Goal: Transaction & Acquisition: Book appointment/travel/reservation

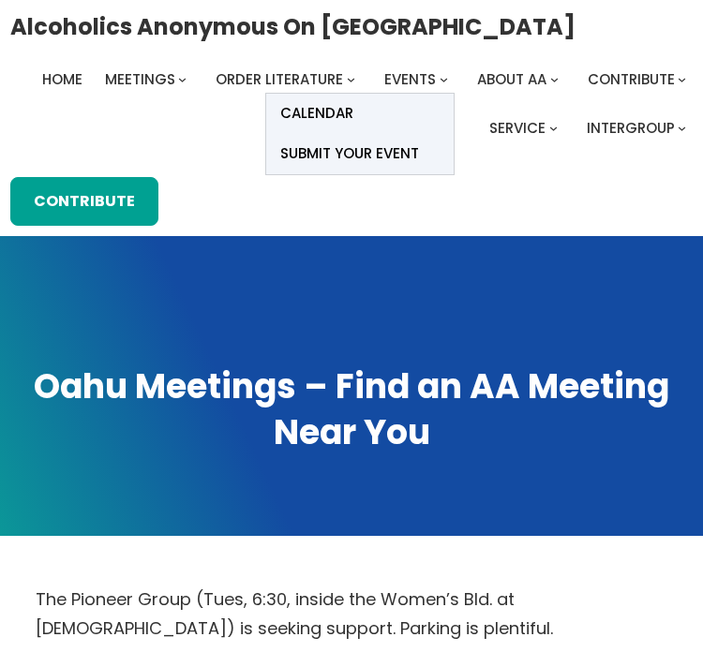
click at [415, 71] on span "Events" at bounding box center [410, 79] width 52 height 20
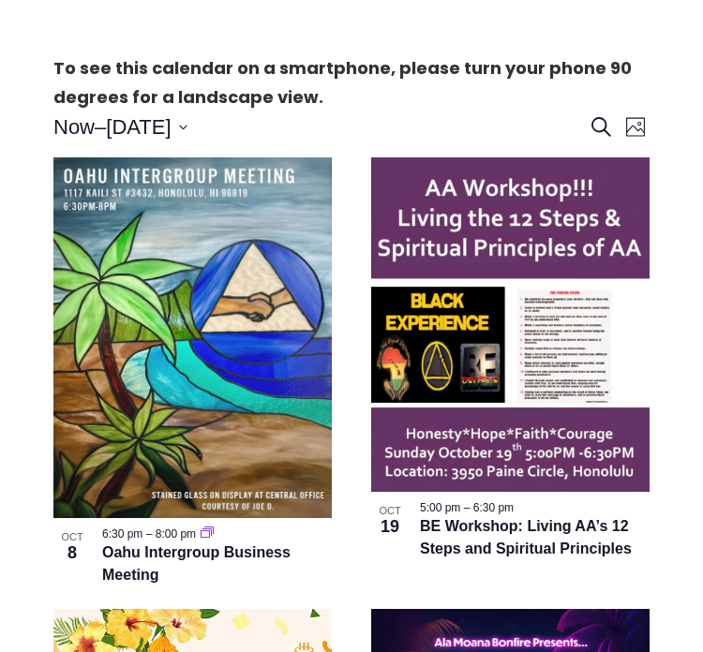
scroll to position [457, 0]
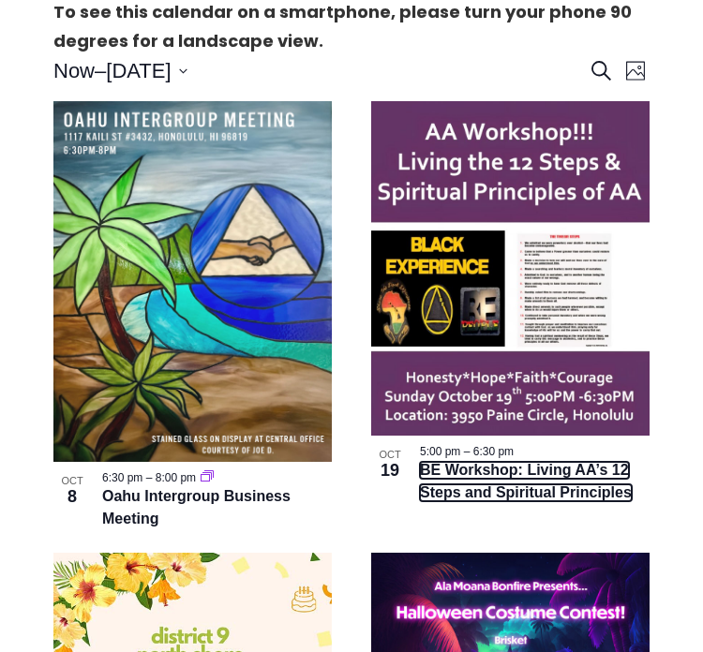
click at [517, 498] on link "BE Workshop: Living AA’s 12 Steps and Spiritual Principles" at bounding box center [526, 481] width 212 height 39
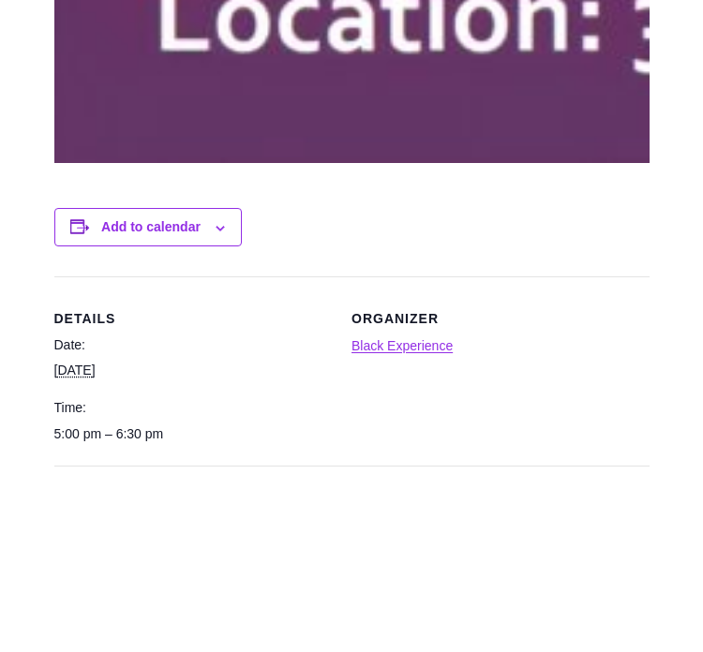
scroll to position [2921, 0]
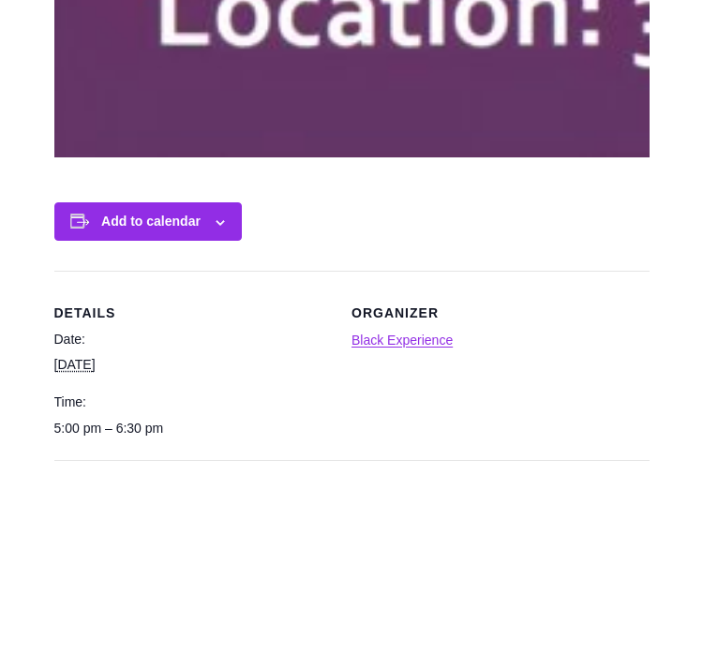
click at [219, 241] on div "Add to calendar" at bounding box center [147, 221] width 187 height 38
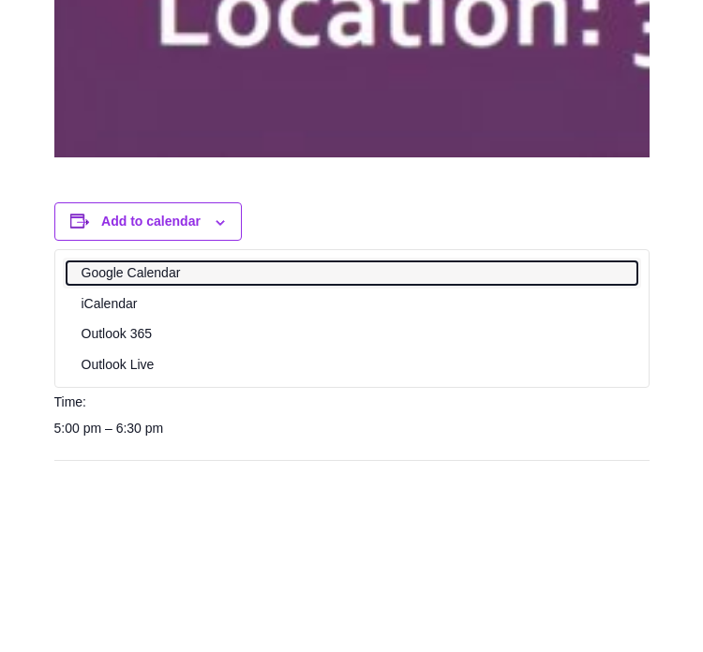
click at [169, 285] on link "Google Calendar" at bounding box center [352, 273] width 571 height 23
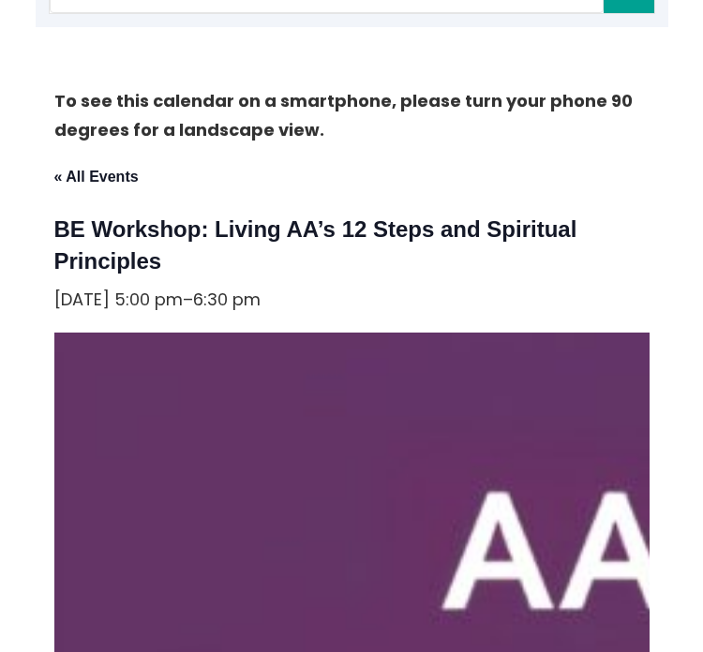
scroll to position [101, 0]
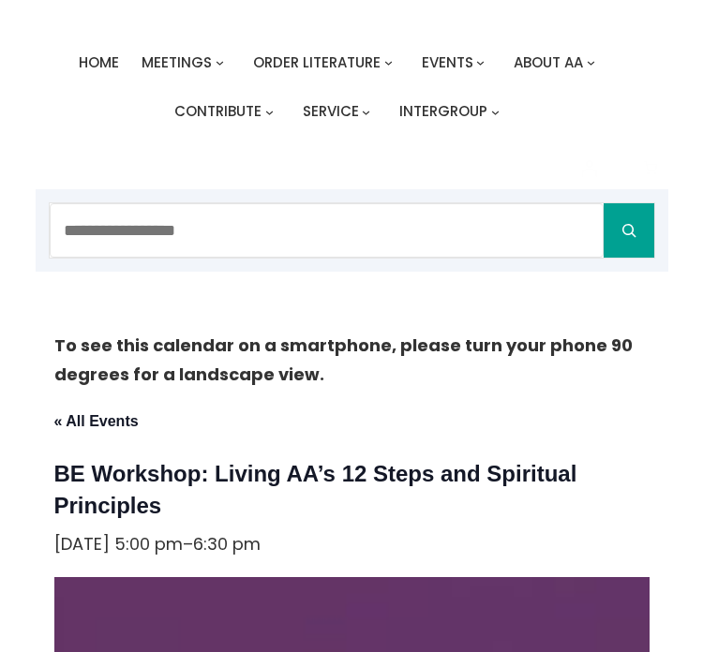
click at [103, 436] on p "« All Events" at bounding box center [351, 421] width 595 height 30
click at [104, 429] on link "« All Events" at bounding box center [96, 421] width 84 height 16
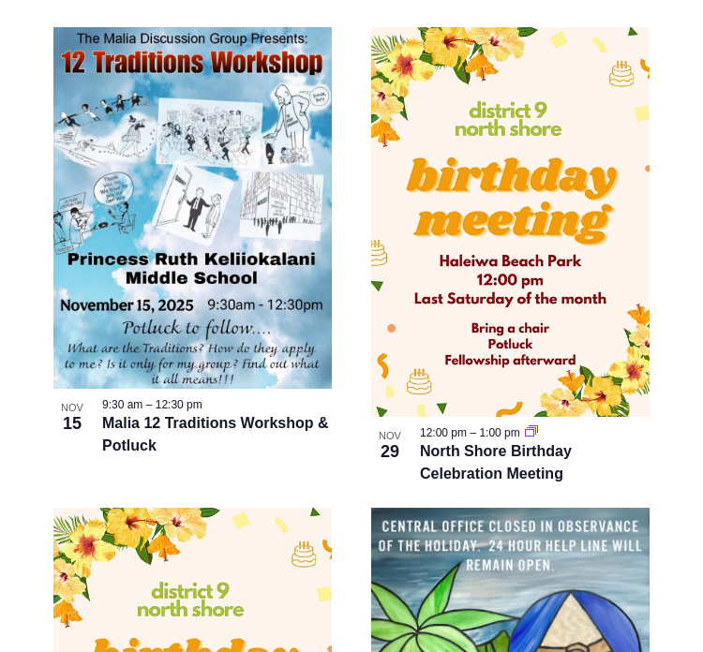
scroll to position [1935, 0]
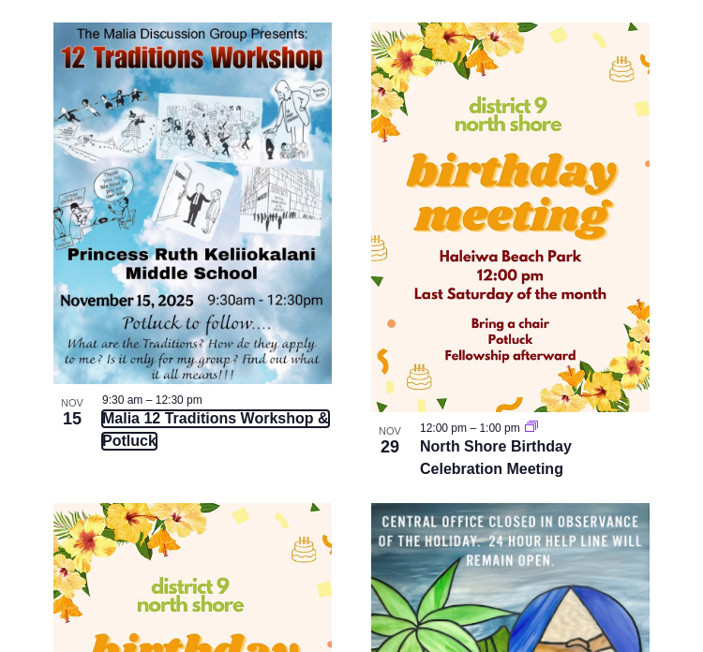
click at [122, 450] on link "Malia 12 Traditions Workshop & Potluck" at bounding box center [215, 430] width 227 height 39
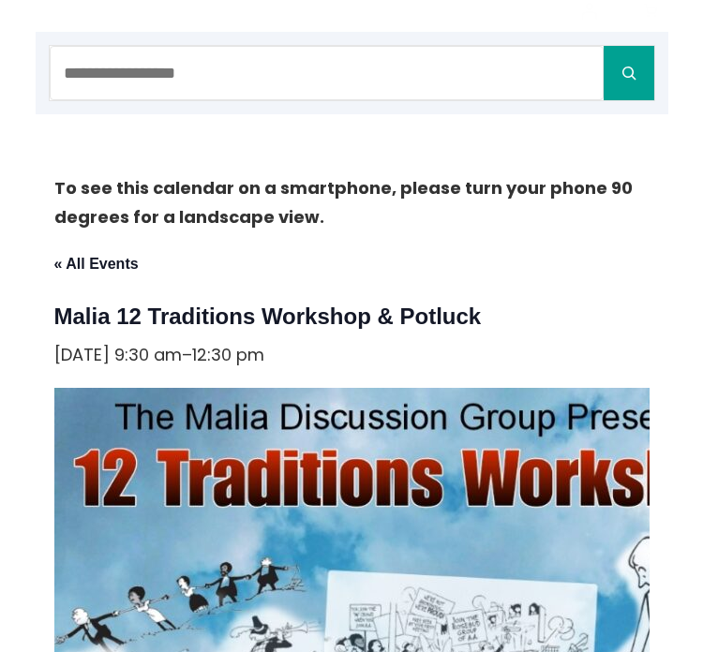
scroll to position [264, 0]
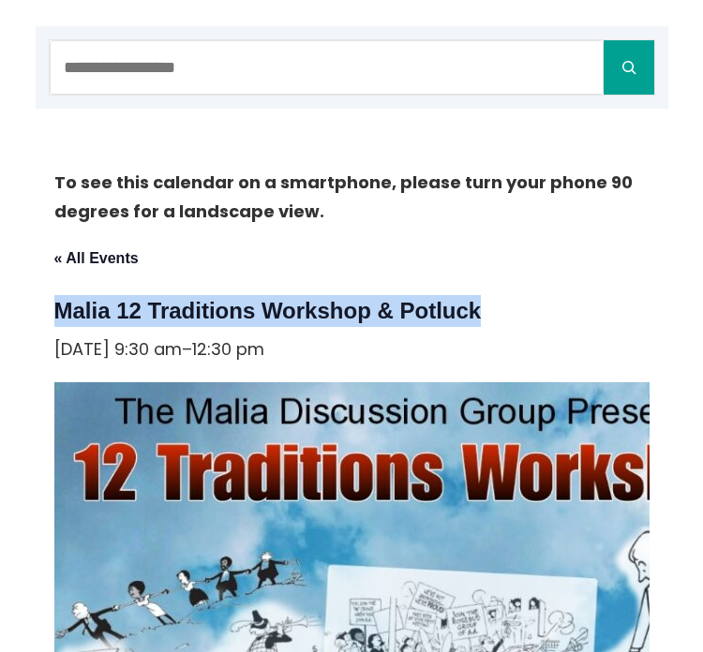
drag, startPoint x: 477, startPoint y: 342, endPoint x: 56, endPoint y: 344, distance: 420.9
click at [56, 327] on h1 "Malia 12 Traditions Workshop & Potluck" at bounding box center [351, 311] width 595 height 32
copy h1 "Malia 12 Traditions Workshop & Potluck"
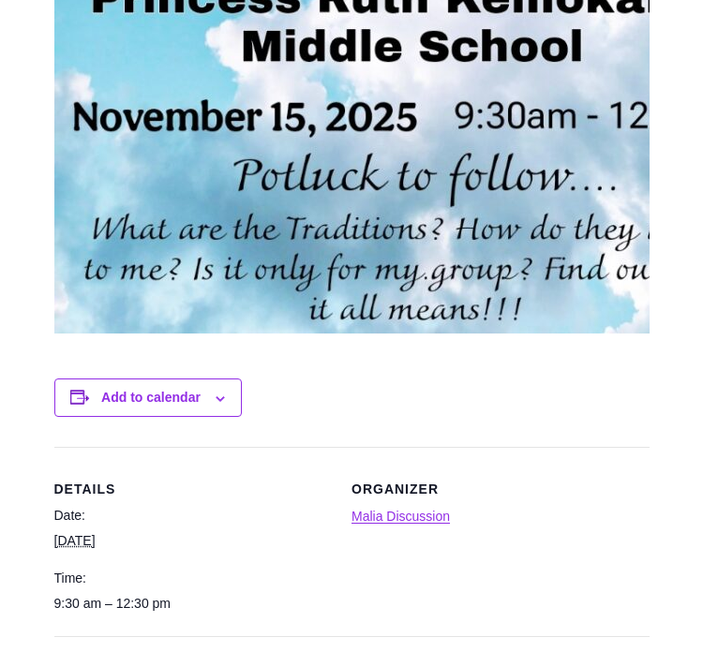
scroll to position [1251, 0]
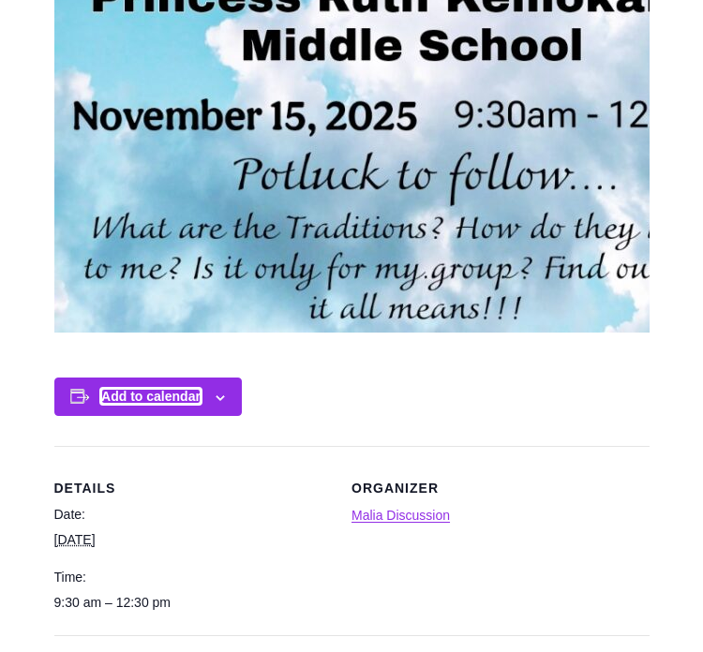
click at [150, 404] on button "Add to calendar" at bounding box center [150, 396] width 99 height 15
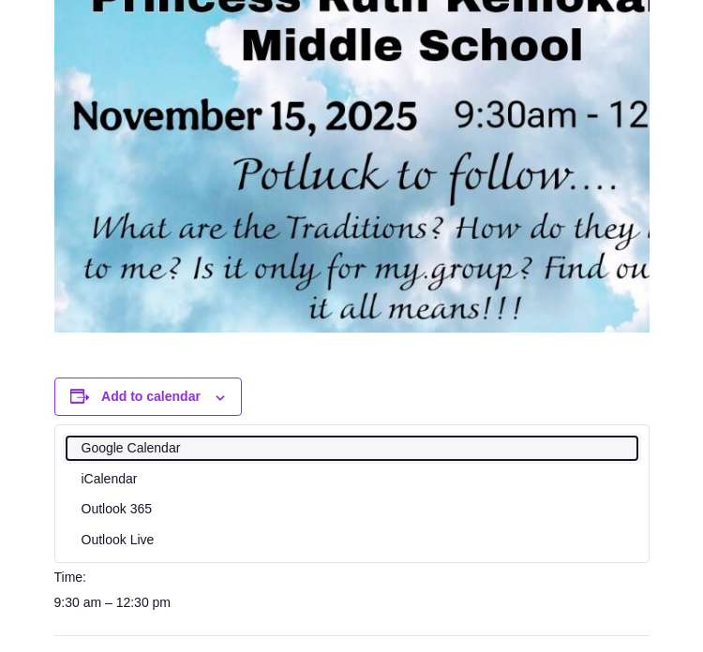
click at [142, 460] on link "Google Calendar" at bounding box center [352, 448] width 571 height 23
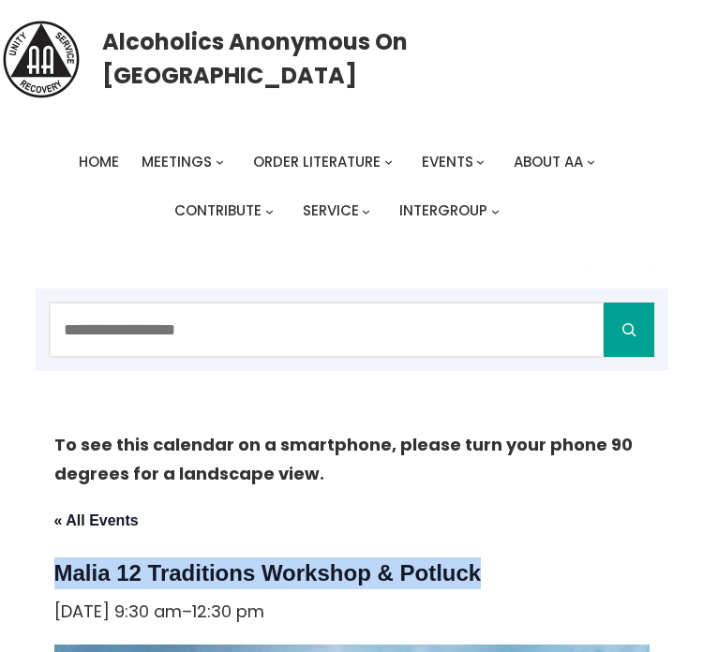
scroll to position [0, 0]
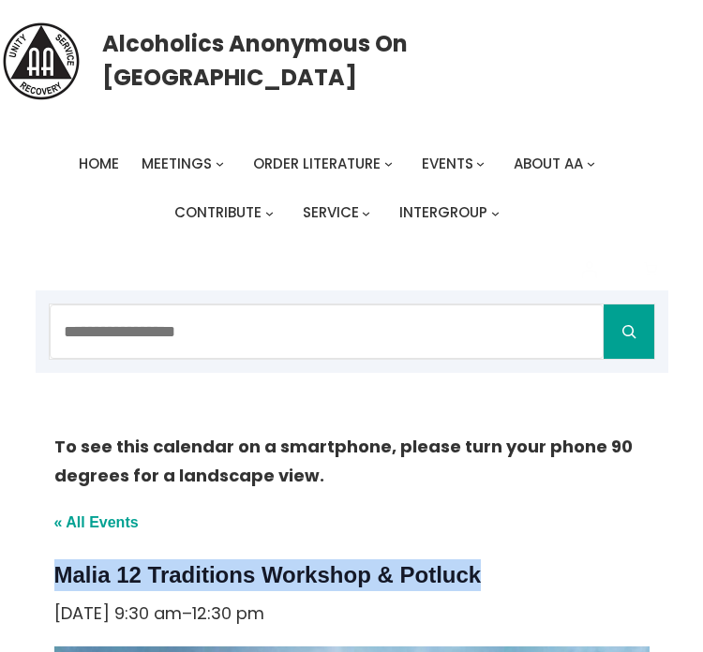
click at [114, 531] on link "« All Events" at bounding box center [96, 523] width 84 height 16
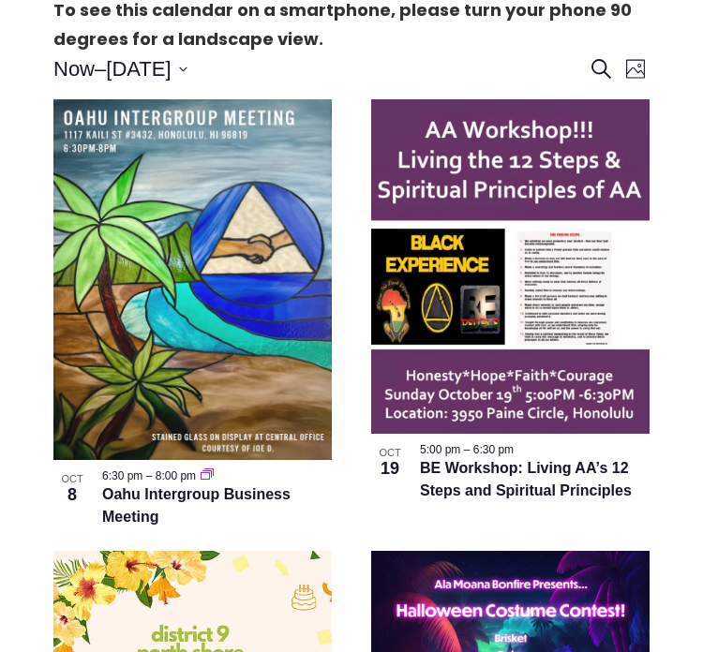
scroll to position [475, 0]
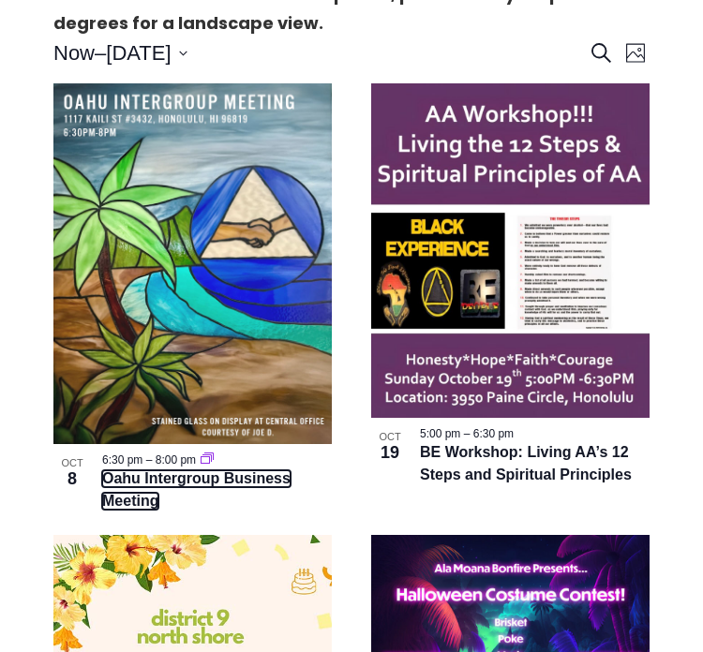
click at [148, 510] on link "Oahu Intergroup Business Meeting" at bounding box center [196, 490] width 188 height 39
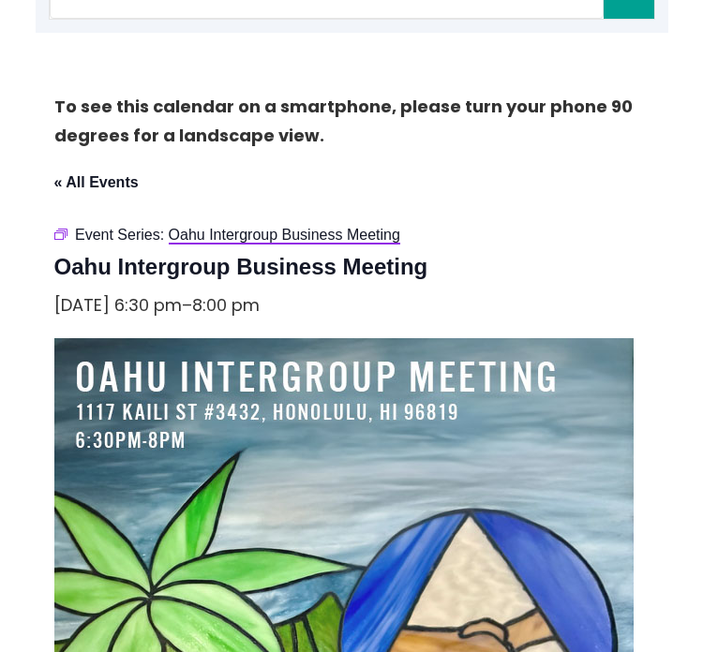
scroll to position [343, 0]
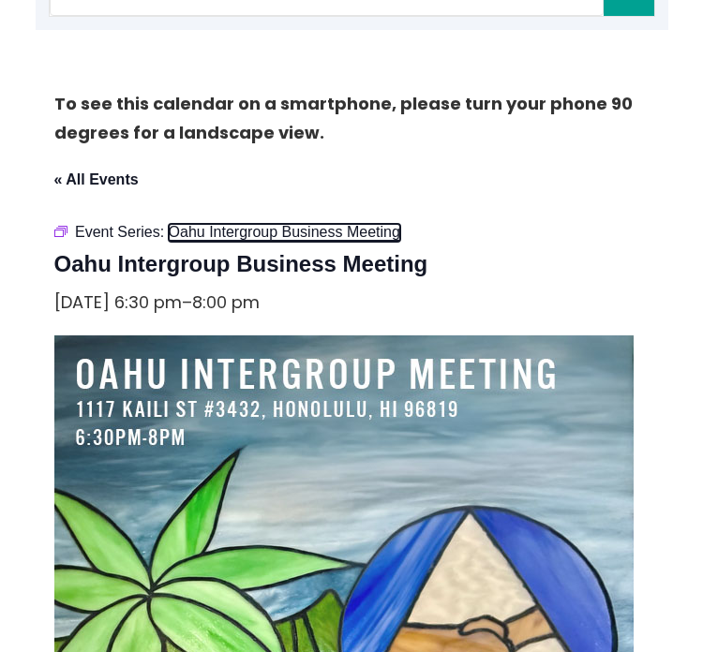
click at [292, 240] on span "Oahu Intergroup Business Meeting" at bounding box center [285, 232] width 232 height 16
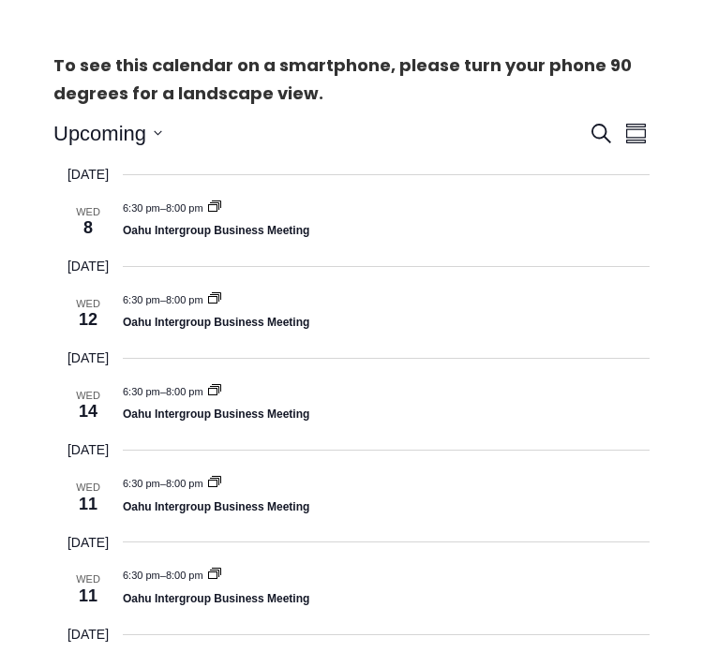
scroll to position [554, 0]
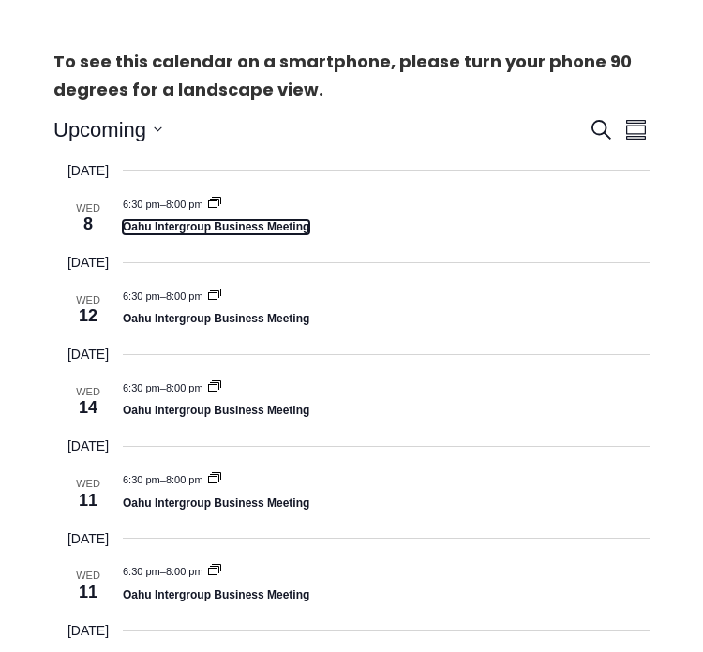
click at [234, 227] on link "Oahu Intergroup Business Meeting" at bounding box center [216, 227] width 187 height 14
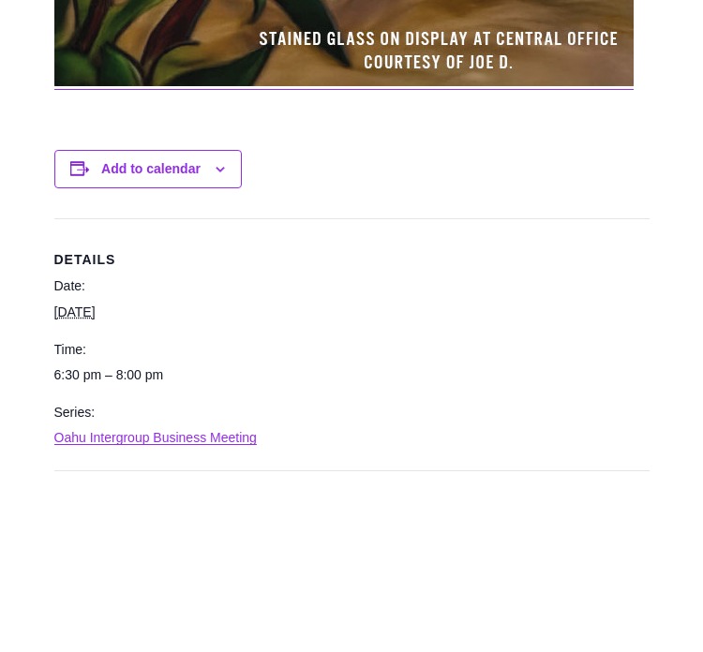
scroll to position [2126, 0]
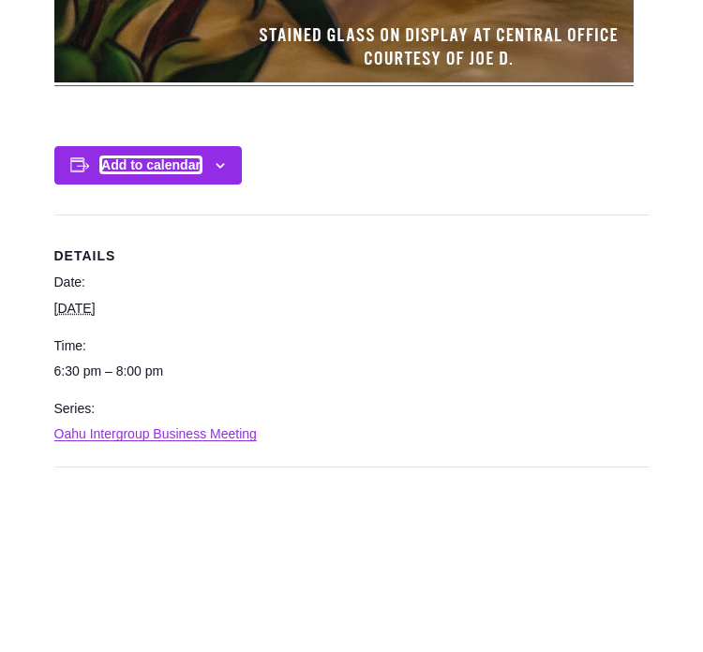
click at [175, 172] on button "Add to calendar" at bounding box center [150, 164] width 99 height 15
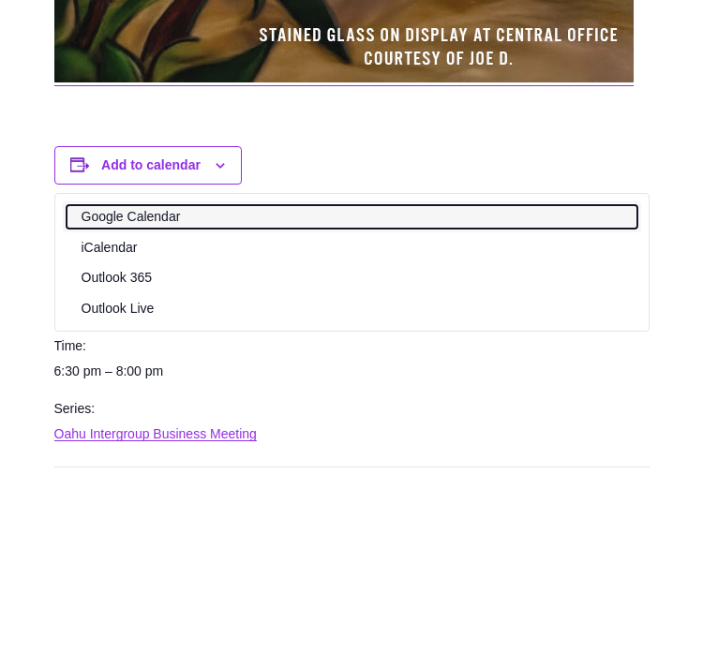
click at [159, 229] on link "Google Calendar" at bounding box center [352, 216] width 571 height 23
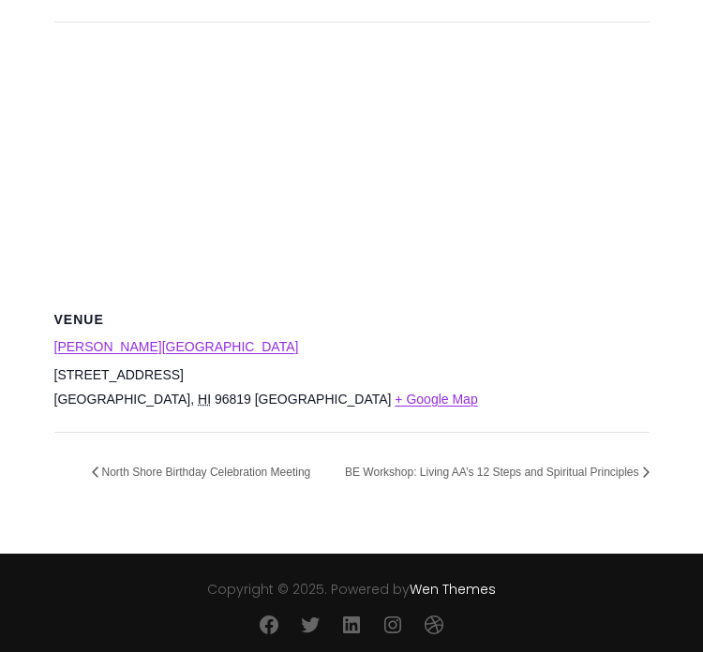
scroll to position [2623, 0]
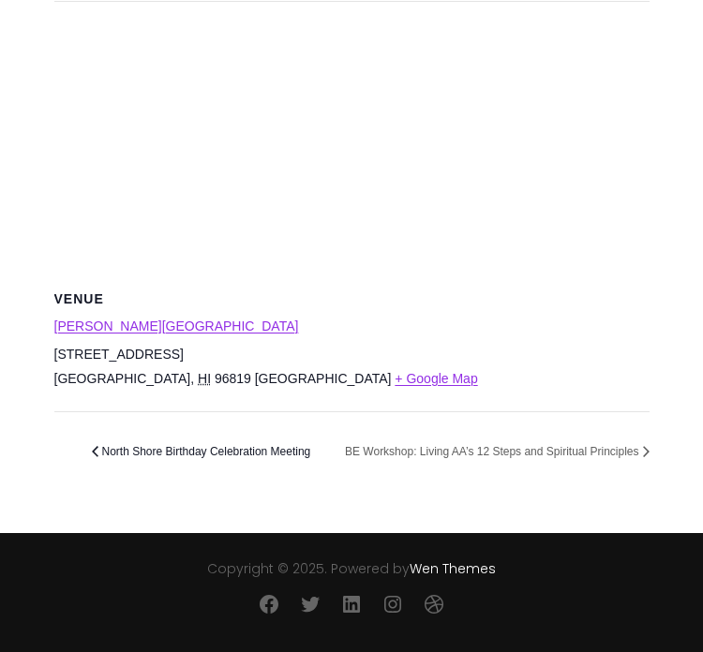
click at [288, 452] on link "« North Shore Birthday Celebration Meeting" at bounding box center [207, 451] width 230 height 13
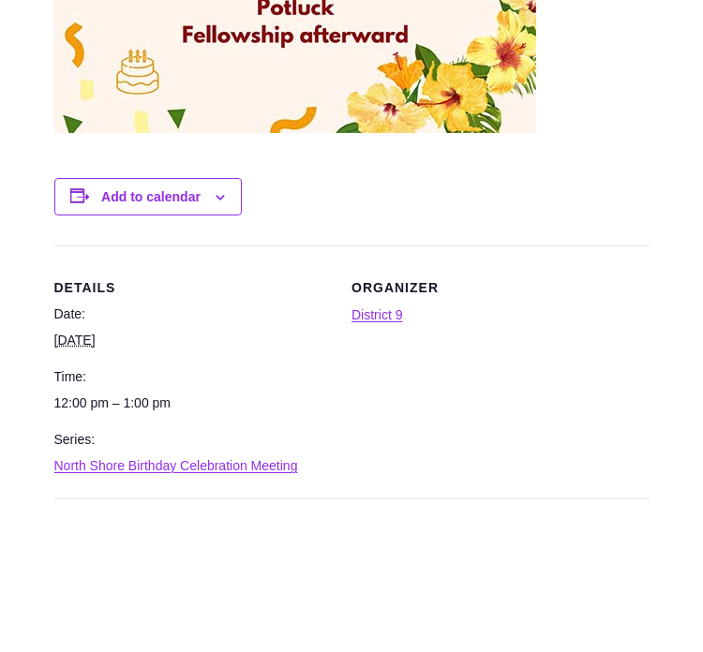
scroll to position [1285, 0]
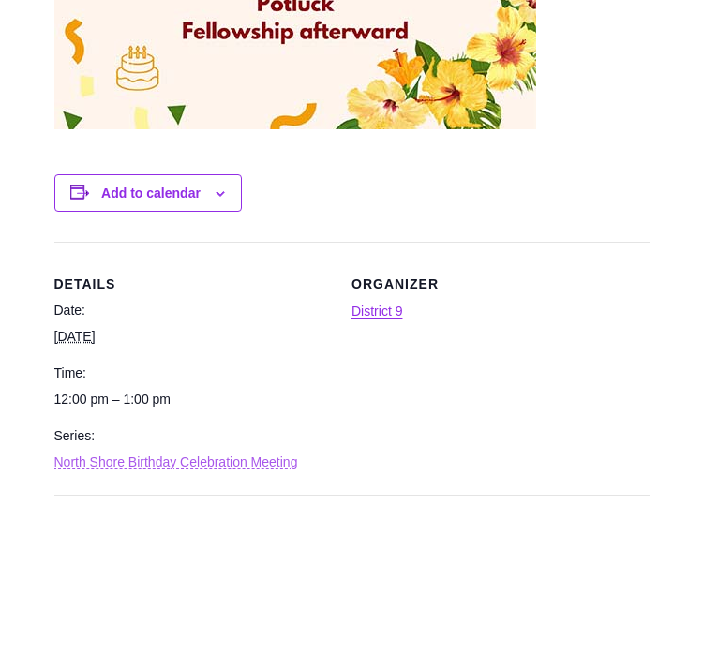
click at [280, 470] on link "North Shore Birthday Celebration Meeting" at bounding box center [176, 462] width 244 height 15
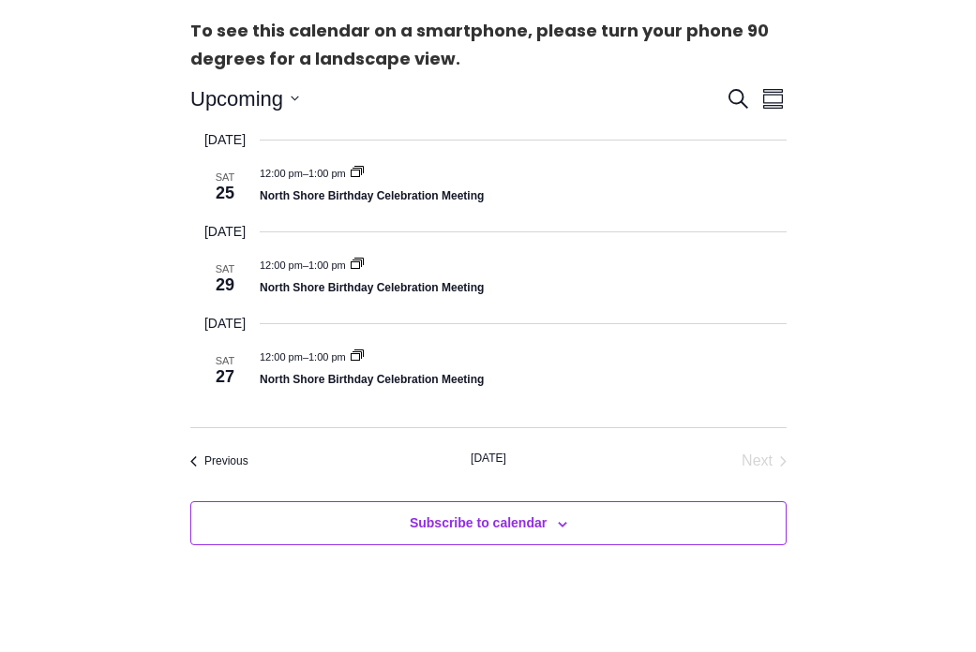
scroll to position [591, 0]
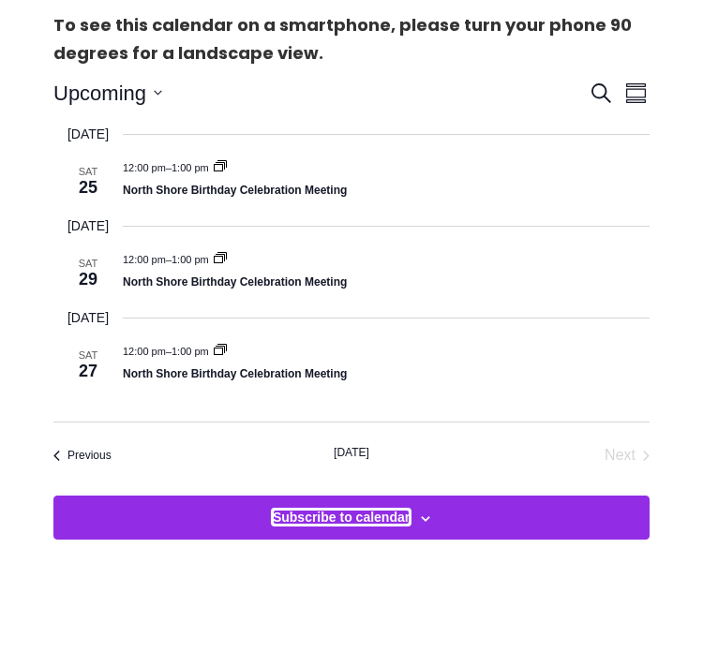
click at [332, 519] on button "Subscribe to calendar" at bounding box center [341, 517] width 137 height 15
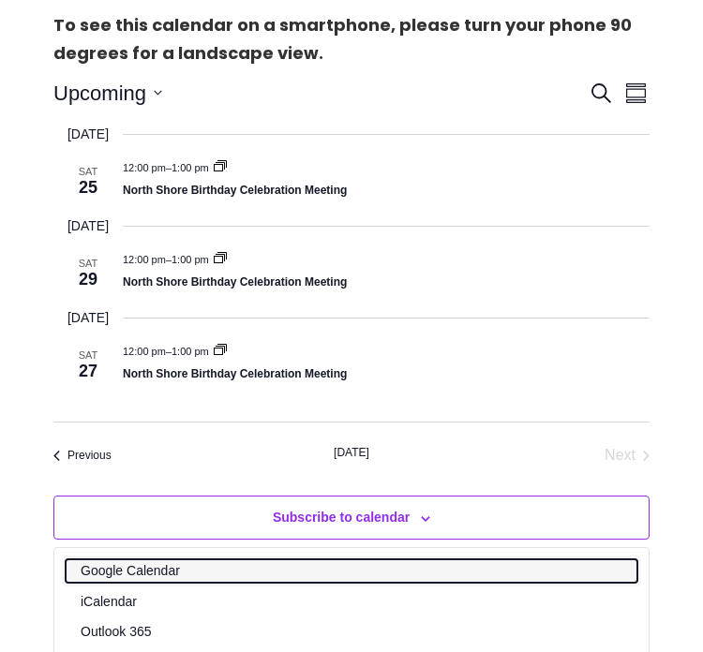
click at [164, 569] on link "Google Calendar" at bounding box center [352, 571] width 572 height 23
